Goal: Task Accomplishment & Management: Use online tool/utility

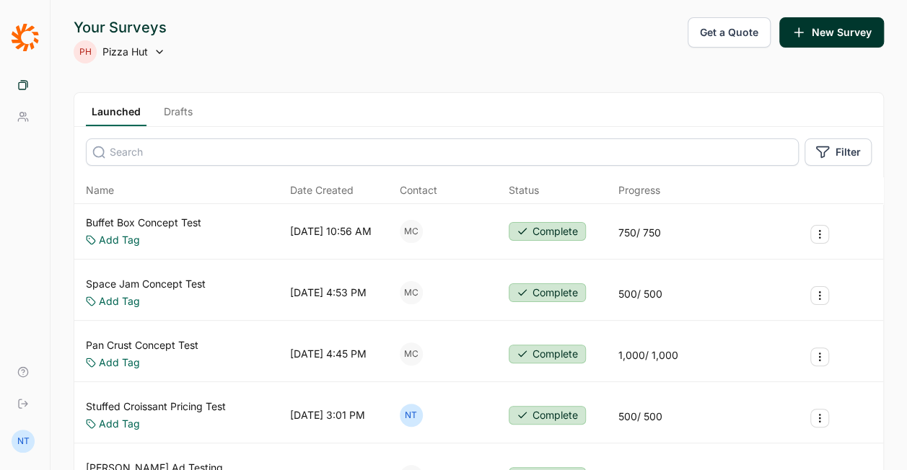
click at [177, 345] on link "Pan Crust Concept Test" at bounding box center [142, 345] width 113 height 14
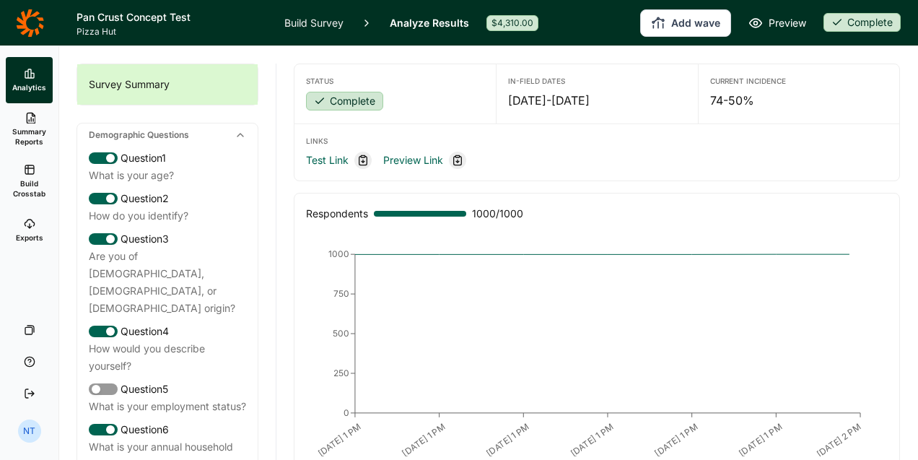
click at [30, 182] on span "Build Crosstab" at bounding box center [29, 188] width 35 height 20
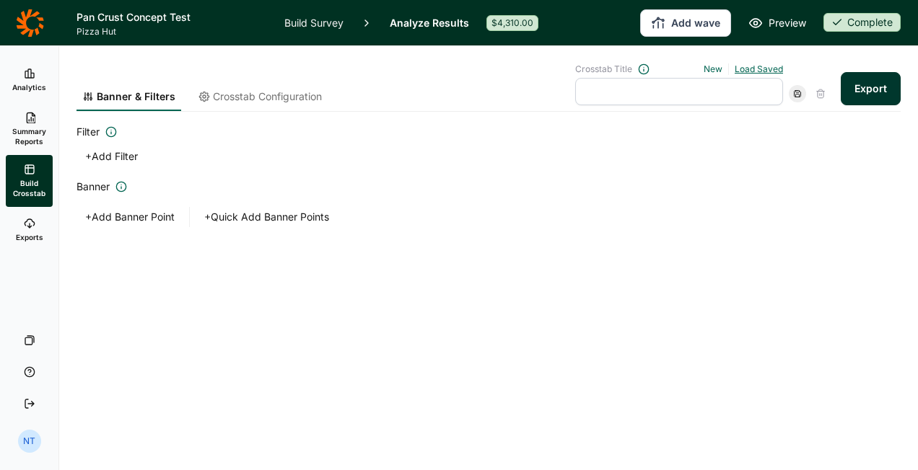
click at [772, 66] on link "Load Saved" at bounding box center [758, 68] width 48 height 11
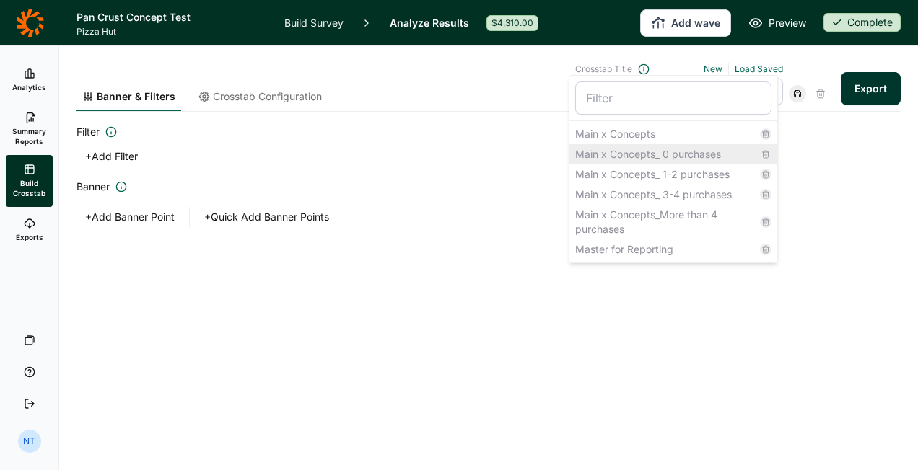
click at [664, 154] on div "Main x Concepts_ 0 purchases" at bounding box center [673, 154] width 208 height 20
type input "Main x Concepts_ 0 purchases"
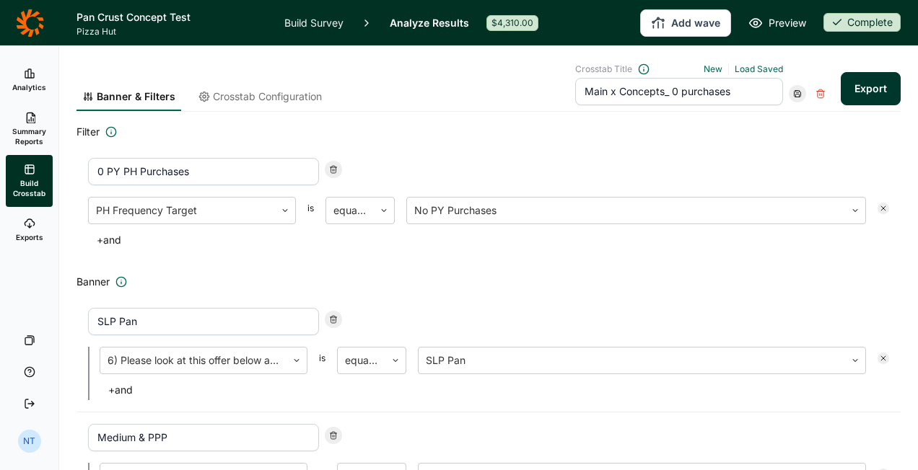
click at [252, 97] on span "Crosstab Configuration" at bounding box center [267, 96] width 109 height 14
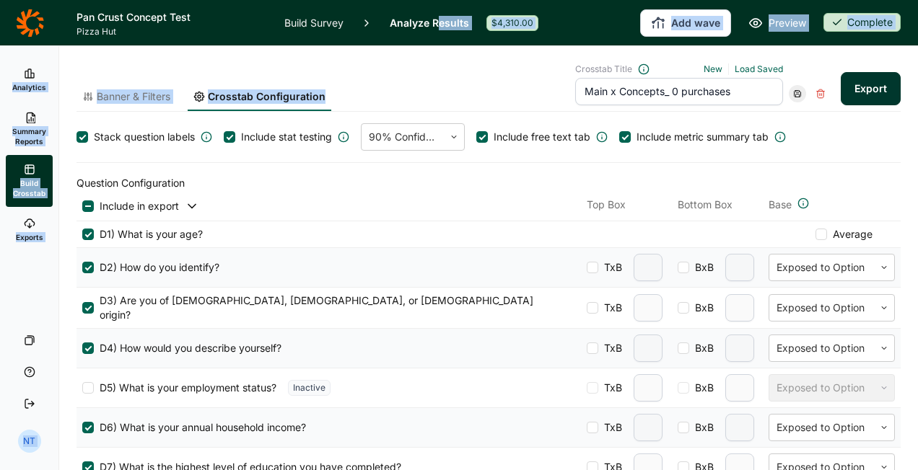
drag, startPoint x: 427, startPoint y: 82, endPoint x: 436, endPoint y: 40, distance: 43.4
click at [436, 40] on div "Pan Crust Concept Test Pizza Hut Build Survey Analyze Results $4,310.00 Add wav…" at bounding box center [459, 235] width 918 height 470
drag, startPoint x: 436, startPoint y: 40, endPoint x: 395, endPoint y: 61, distance: 45.8
click at [395, 61] on div "Banner & Filters Crosstab Configuration Crosstab Title New Load Saved Main x Co…" at bounding box center [488, 79] width 824 height 66
click at [423, 71] on div "Banner & Filters Crosstab Configuration Crosstab Title New Load Saved Main x Co…" at bounding box center [488, 87] width 824 height 48
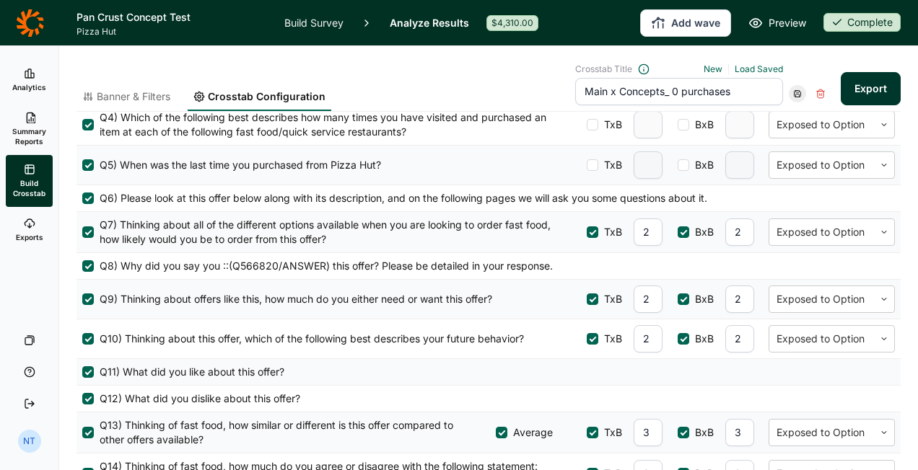
scroll to position [866, 0]
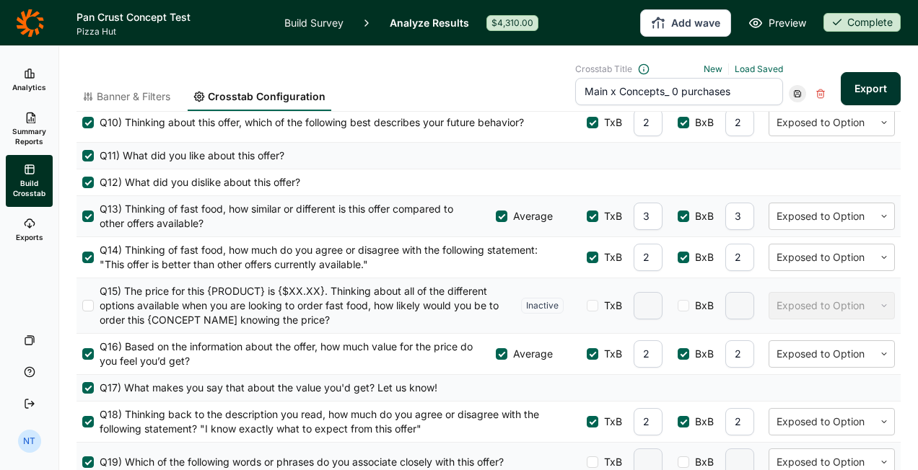
drag, startPoint x: 630, startPoint y: 208, endPoint x: 643, endPoint y: 210, distance: 13.2
click at [643, 210] on input "3" at bounding box center [647, 216] width 29 height 27
type input "2"
drag, startPoint x: 726, startPoint y: 208, endPoint x: 737, endPoint y: 208, distance: 10.8
click at [737, 208] on input "3" at bounding box center [739, 216] width 29 height 27
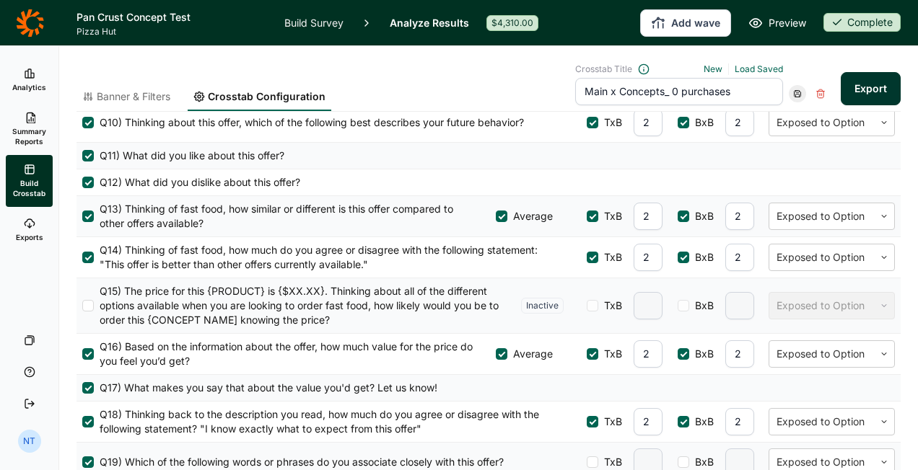
type input "2"
drag, startPoint x: 638, startPoint y: 340, endPoint x: 631, endPoint y: 346, distance: 9.7
click at [633, 346] on input "2" at bounding box center [647, 354] width 29 height 27
type input "3"
drag, startPoint x: 736, startPoint y: 338, endPoint x: 711, endPoint y: 351, distance: 28.4
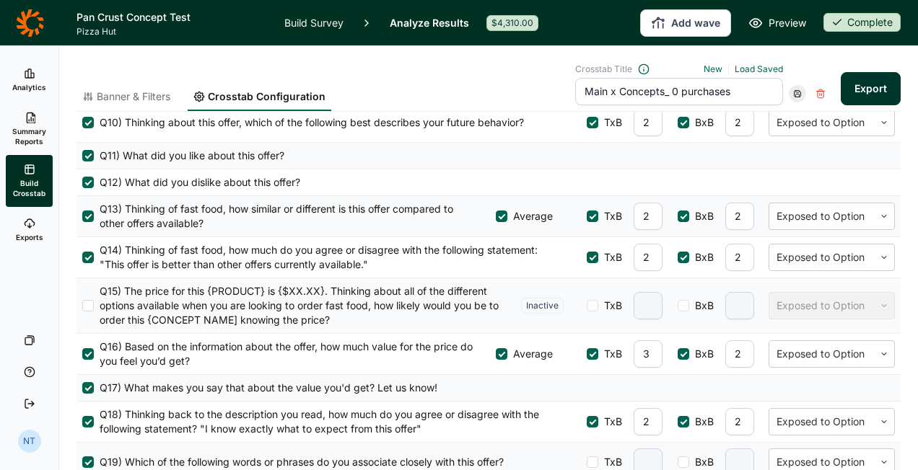
click at [711, 351] on div "BxB 2" at bounding box center [716, 354] width 79 height 27
type input "3"
click at [690, 312] on div "Q15) The price for this {PRODUCT} is {$XX.XX}. Thinking about all of the differ…" at bounding box center [488, 305] width 824 height 55
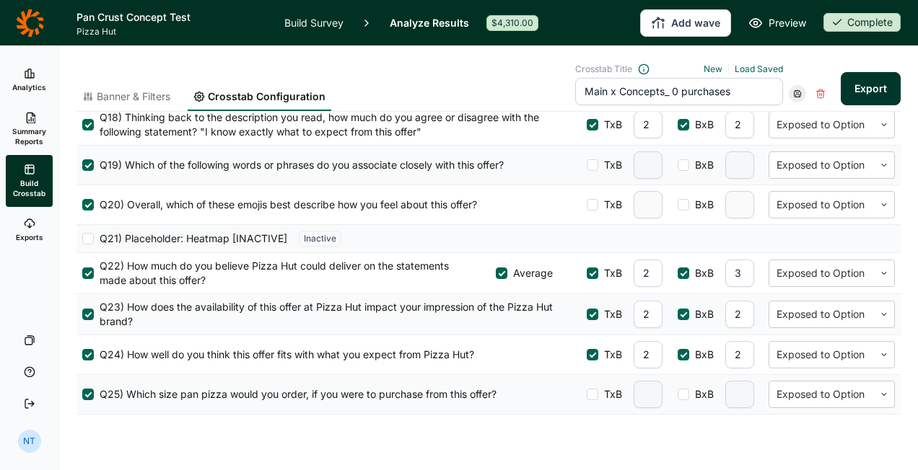
scroll to position [1164, 0]
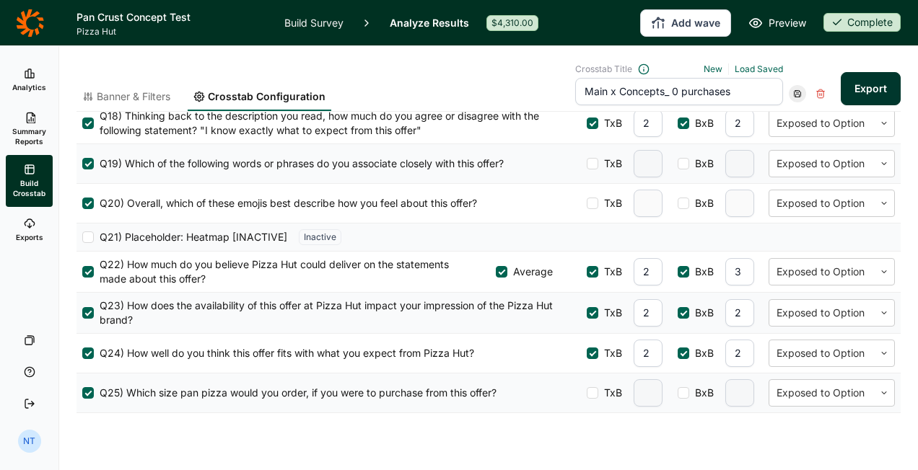
drag, startPoint x: 731, startPoint y: 264, endPoint x: 720, endPoint y: 260, distance: 11.4
click at [725, 260] on input "3" at bounding box center [739, 271] width 29 height 27
type input "2"
click at [508, 63] on div "Banner & Filters Crosstab Configuration Crosstab Title New Load Saved Main x Co…" at bounding box center [488, 87] width 824 height 48
click at [860, 88] on button "Export" at bounding box center [870, 88] width 60 height 33
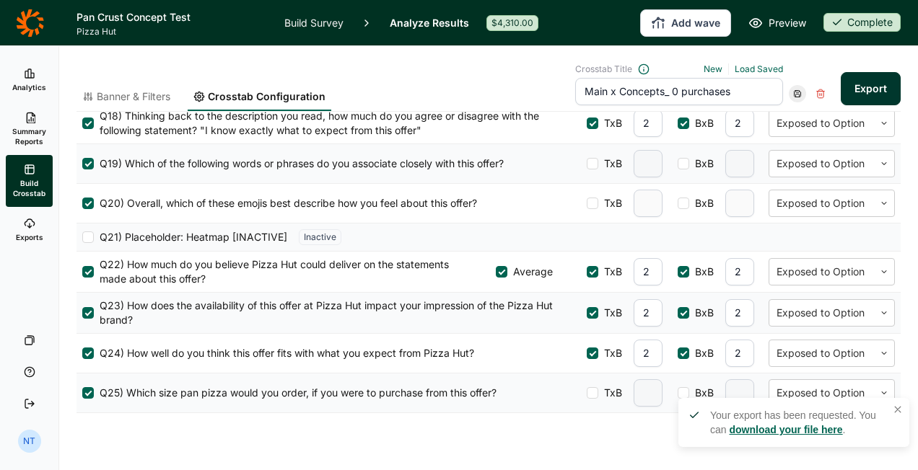
click at [752, 421] on div "Your export has been requested. You can download your file here ." at bounding box center [798, 422] width 177 height 29
click at [760, 426] on link "download your file here" at bounding box center [785, 430] width 113 height 12
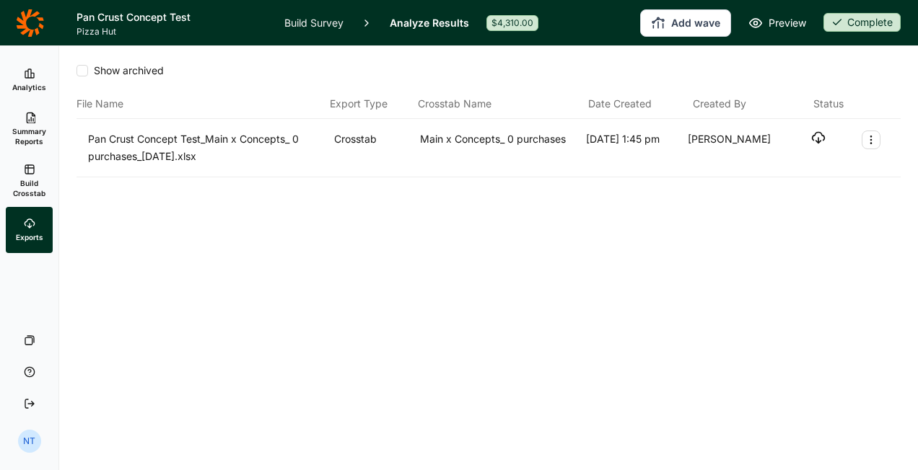
click at [811, 136] on icon "button" at bounding box center [818, 138] width 14 height 14
click at [412, 322] on div "Show archived File Name Export Type Crosstab Name Date Created Created By Statu…" at bounding box center [488, 258] width 858 height 424
click at [470, 250] on div "Show archived File Name Export Type Crosstab Name Date Created Created By Statu…" at bounding box center [488, 258] width 858 height 424
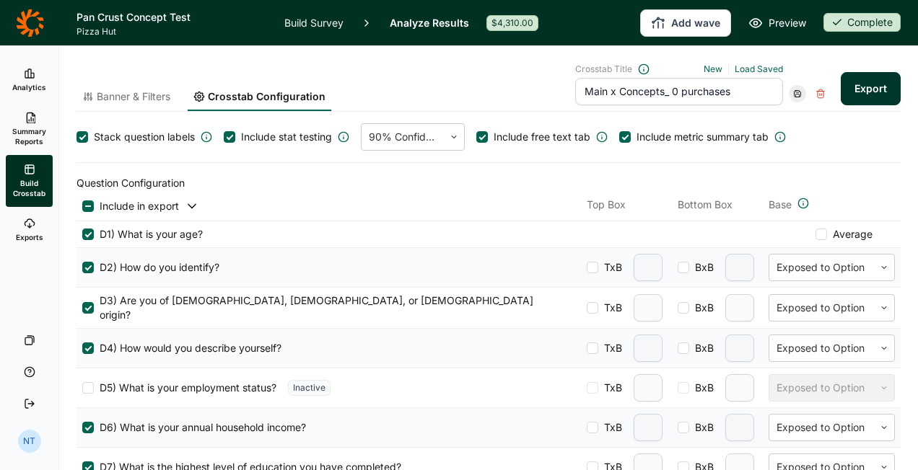
scroll to position [1164, 0]
